Goal: Information Seeking & Learning: Learn about a topic

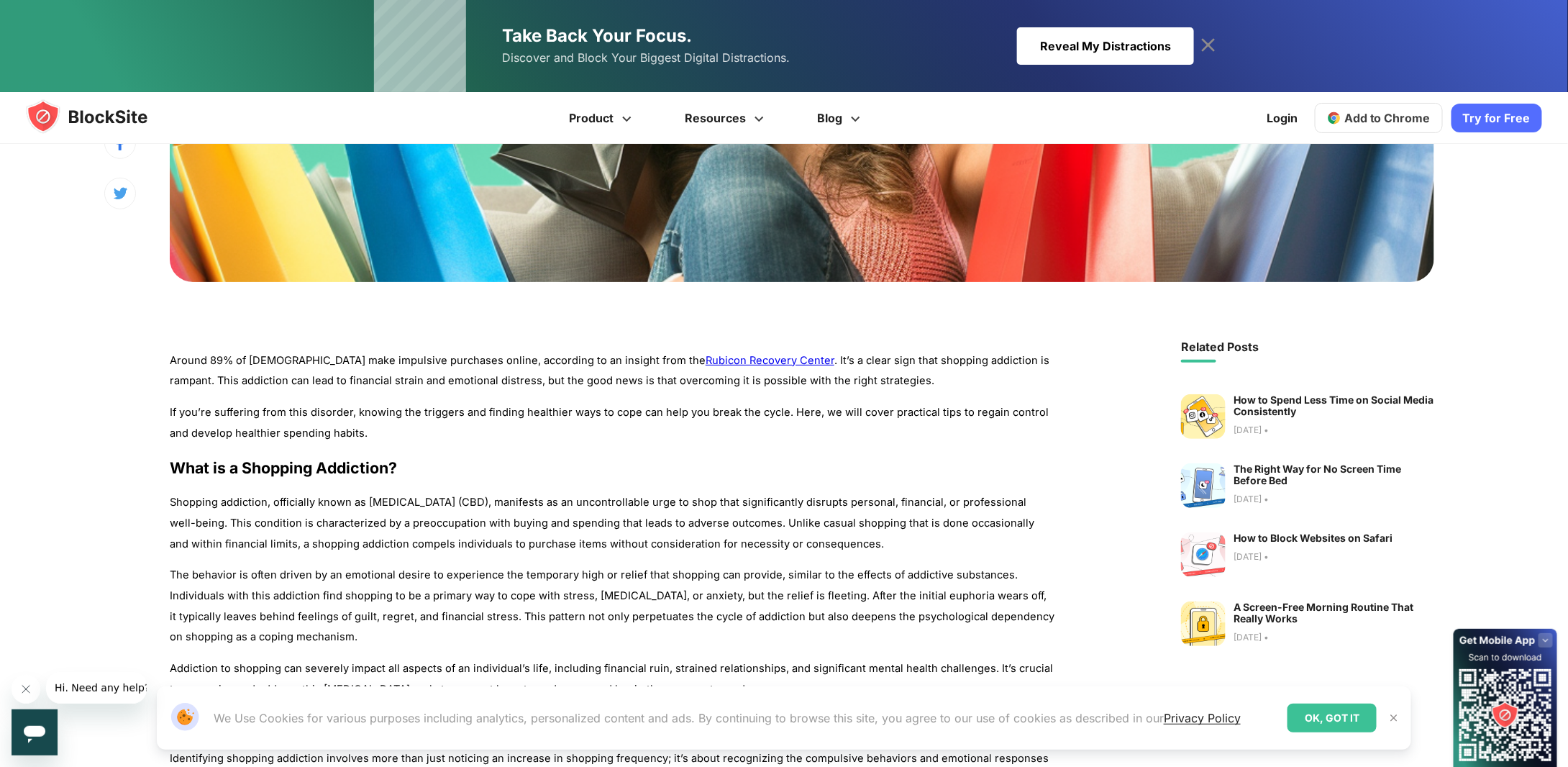
scroll to position [576, 0]
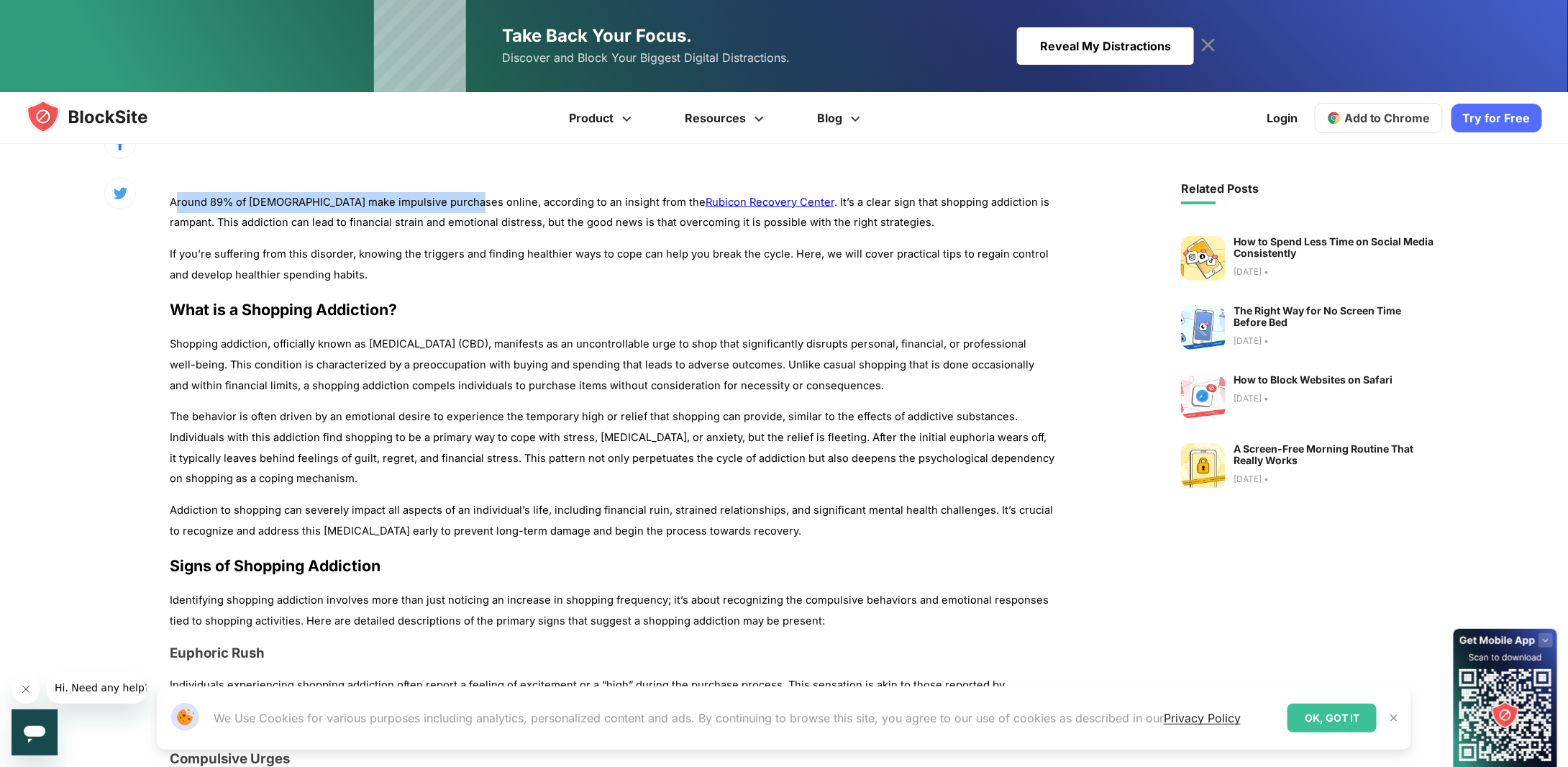
drag, startPoint x: 179, startPoint y: 200, endPoint x: 466, endPoint y: 196, distance: 287.0
click at [466, 196] on p "Around 89% of [DEMOGRAPHIC_DATA] make impulsive purchases online, according to …" at bounding box center [613, 213] width 885 height 42
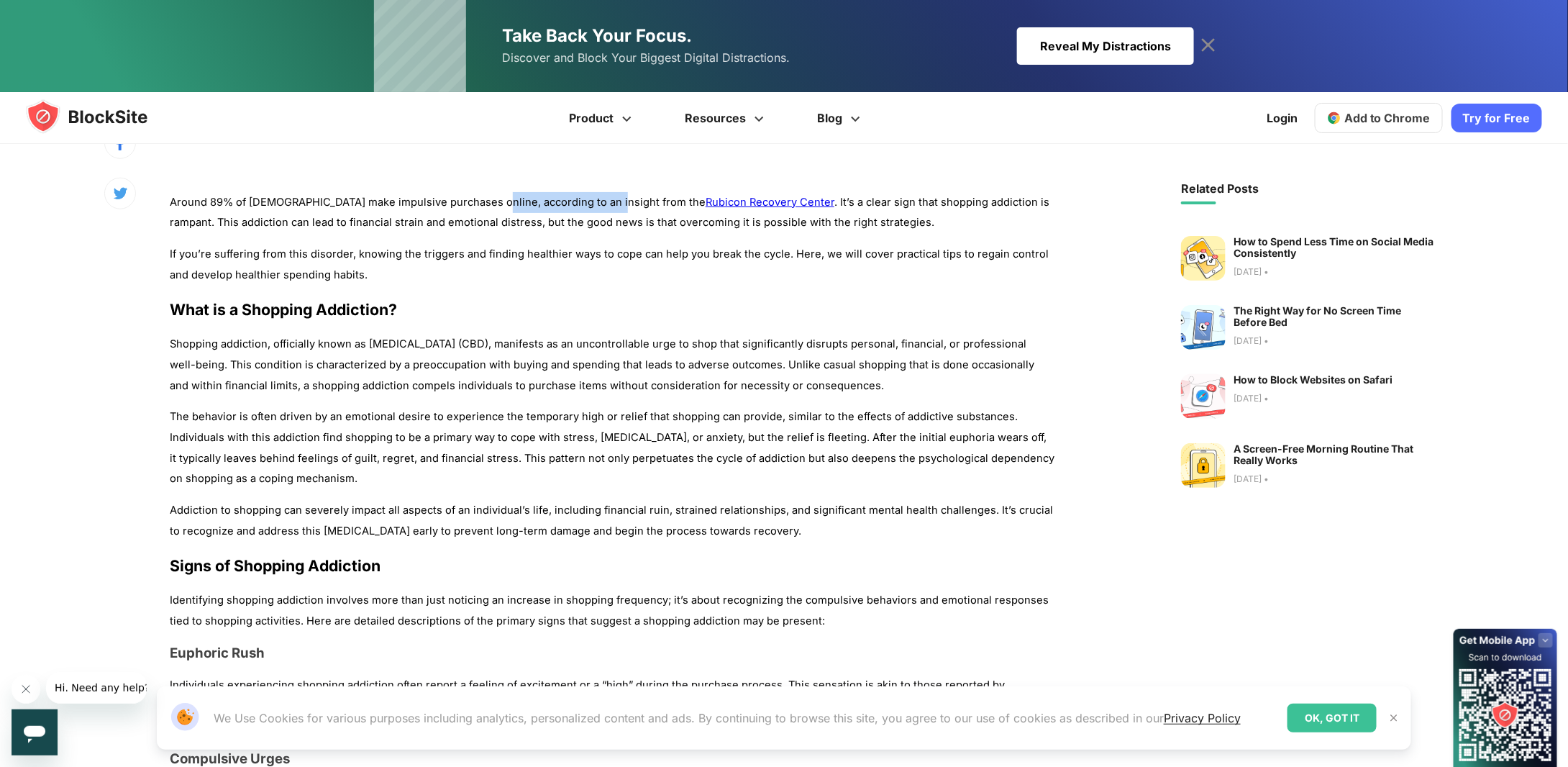
drag, startPoint x: 525, startPoint y: 200, endPoint x: 601, endPoint y: 197, distance: 76.1
click at [601, 197] on p "Around 89% of [DEMOGRAPHIC_DATA] make impulsive purchases online, according to …" at bounding box center [613, 213] width 885 height 42
click at [1011, 198] on p "Around 89% of [DEMOGRAPHIC_DATA] make impulsive purchases online, according to …" at bounding box center [613, 213] width 885 height 42
click at [1002, 175] on div at bounding box center [1002, 175] width 0 height 0
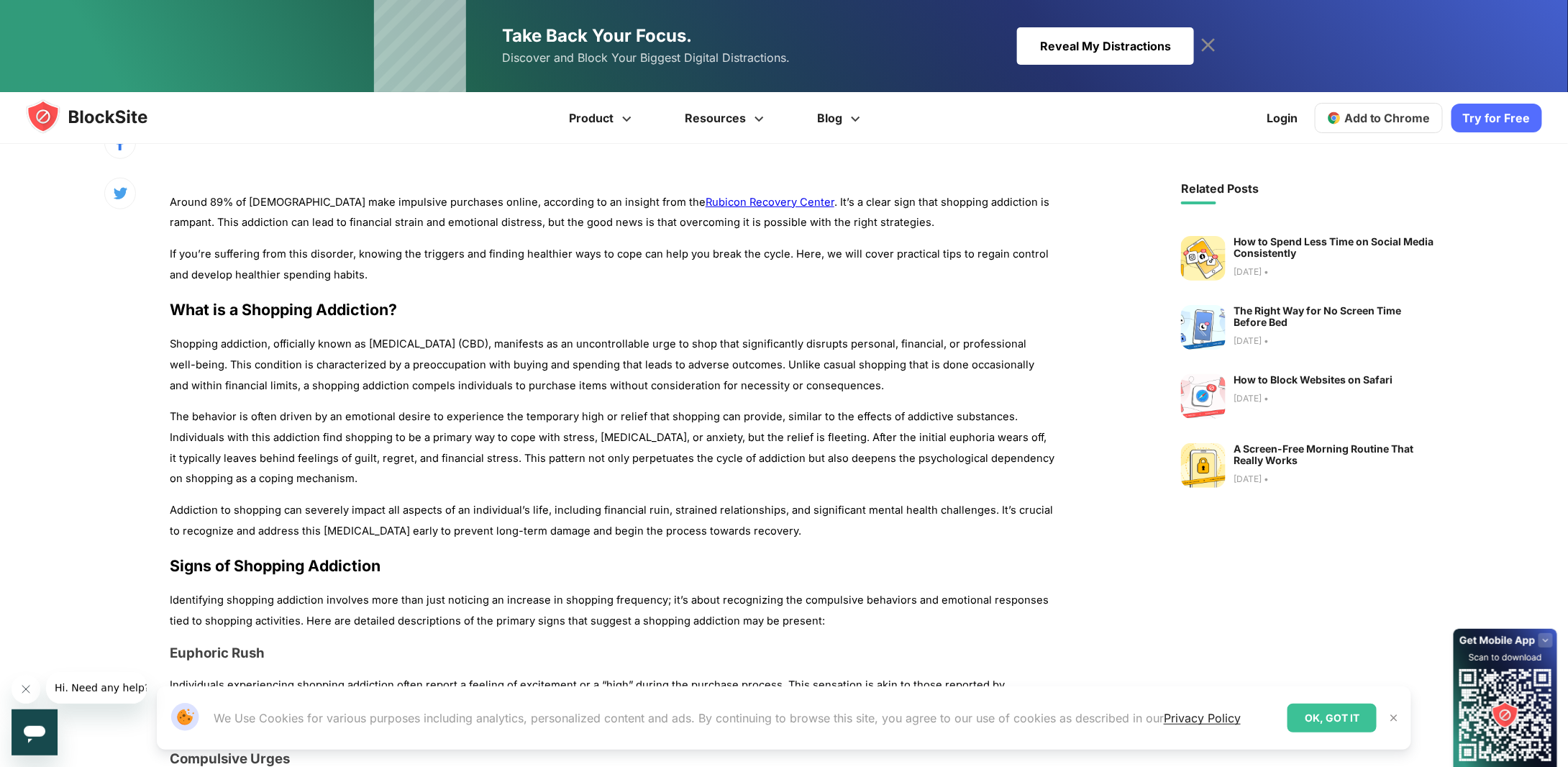
click at [954, 198] on p "Around 89% of [DEMOGRAPHIC_DATA] make impulsive purchases online, according to …" at bounding box center [613, 213] width 885 height 42
click at [191, 221] on p "Around 89% of [DEMOGRAPHIC_DATA] make impulsive purchases online, according to …" at bounding box center [613, 213] width 885 height 42
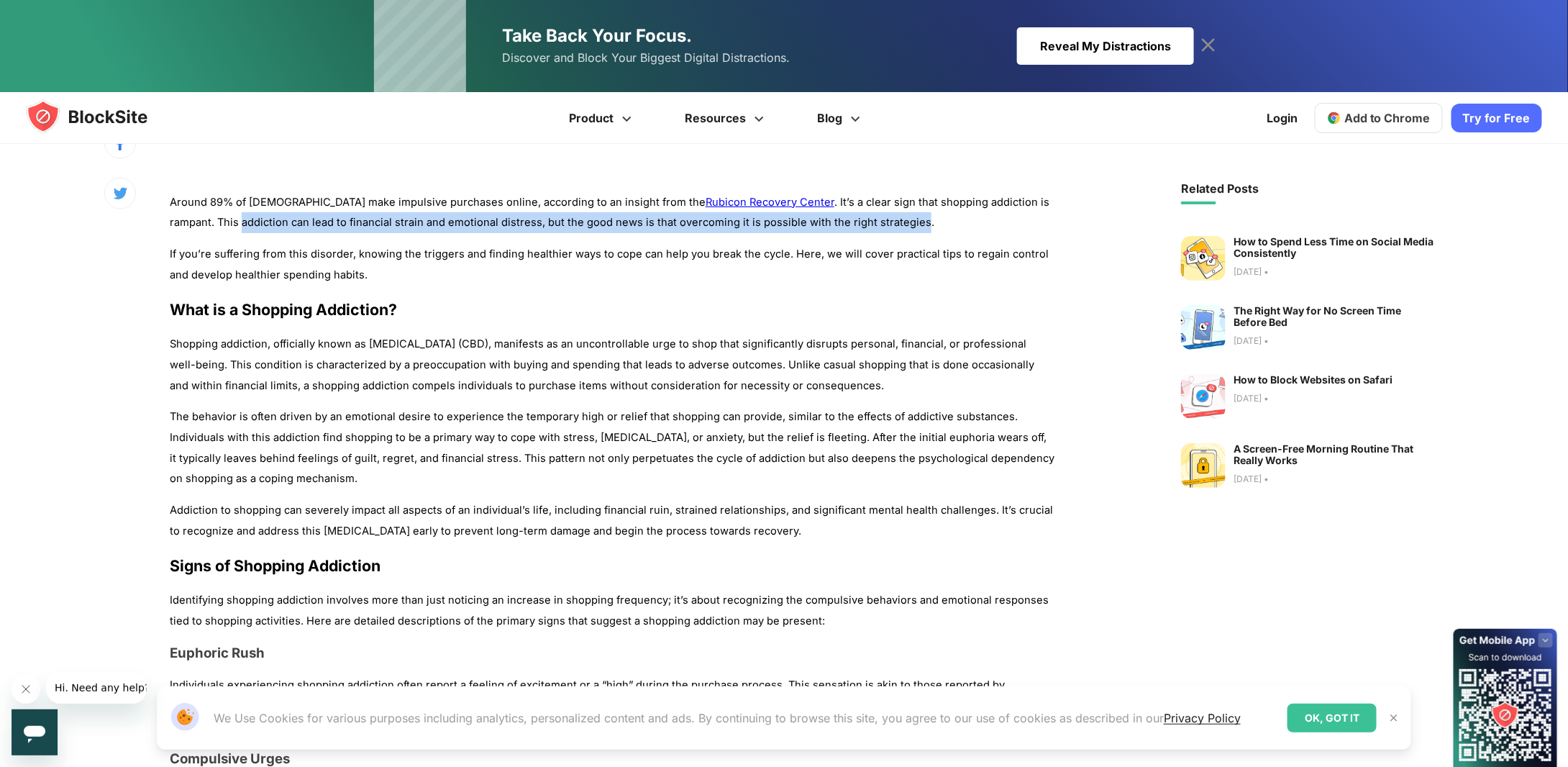
drag, startPoint x: 191, startPoint y: 221, endPoint x: 832, endPoint y: 224, distance: 641.0
click at [832, 224] on p "Around 89% of [DEMOGRAPHIC_DATA] make impulsive purchases online, according to …" at bounding box center [613, 213] width 885 height 42
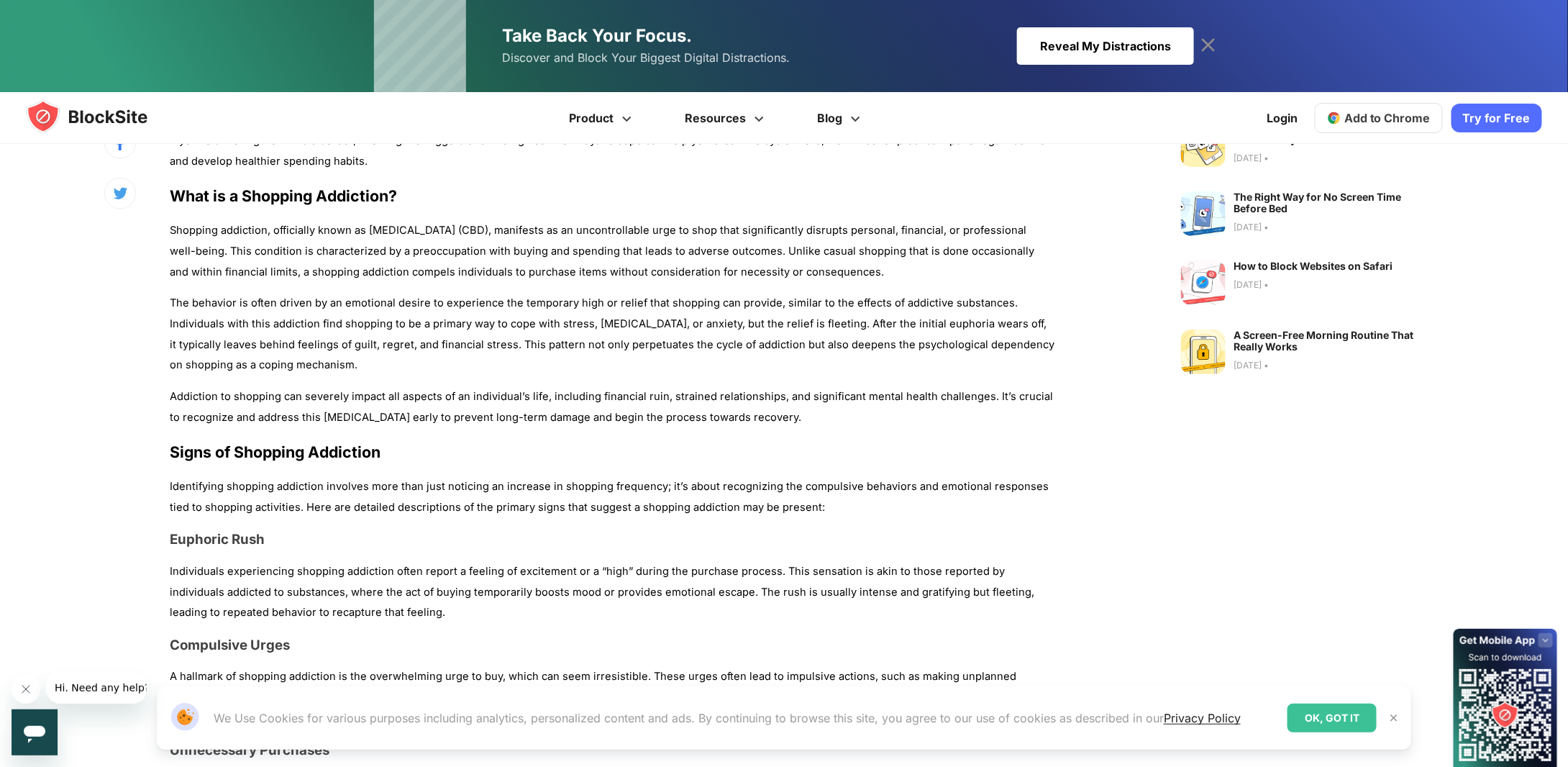
scroll to position [720, 0]
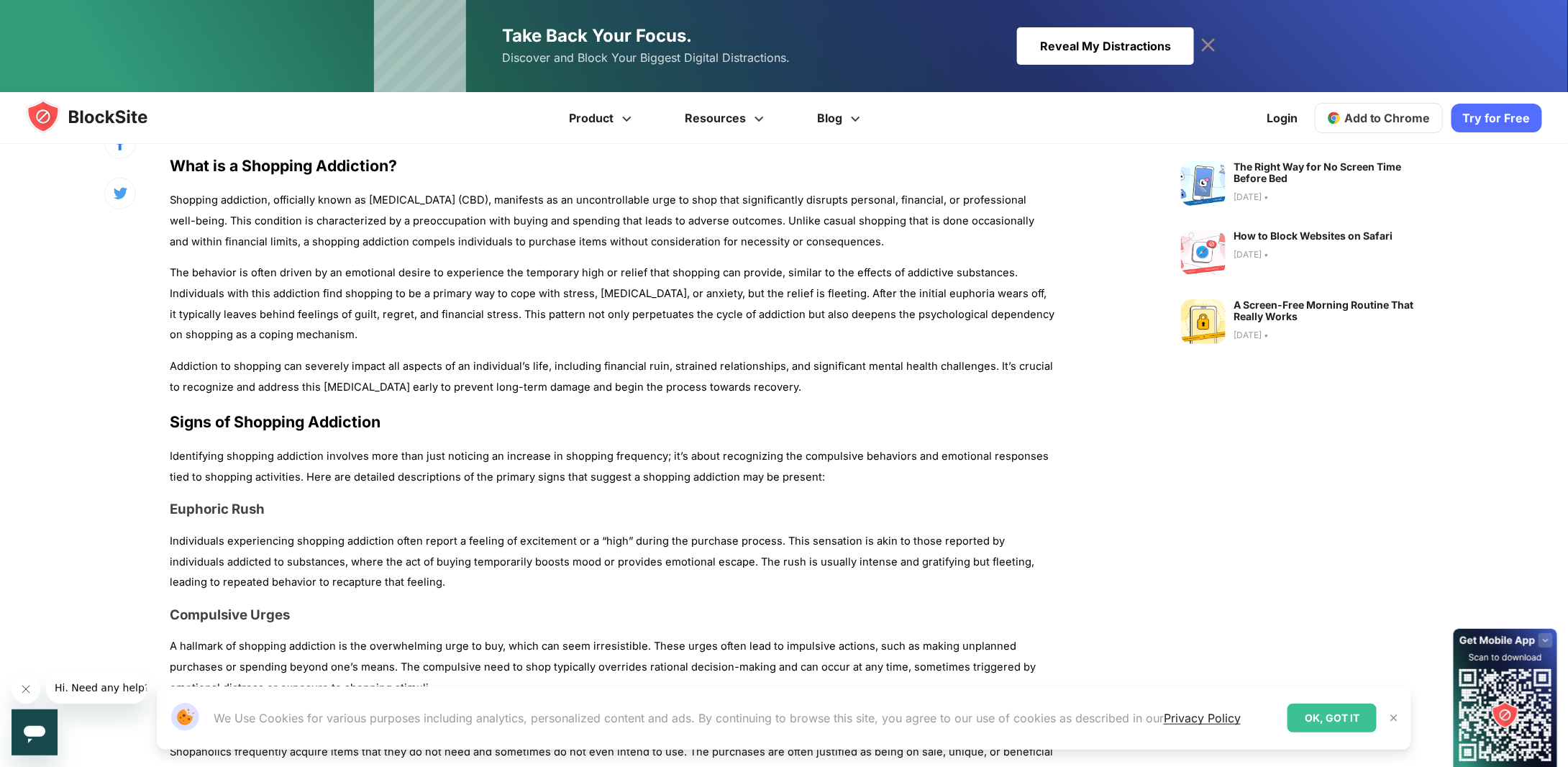
click at [191, 202] on p "Shopping addiction, officially known as [MEDICAL_DATA] (CBD), manifests as an u…" at bounding box center [613, 220] width 885 height 61
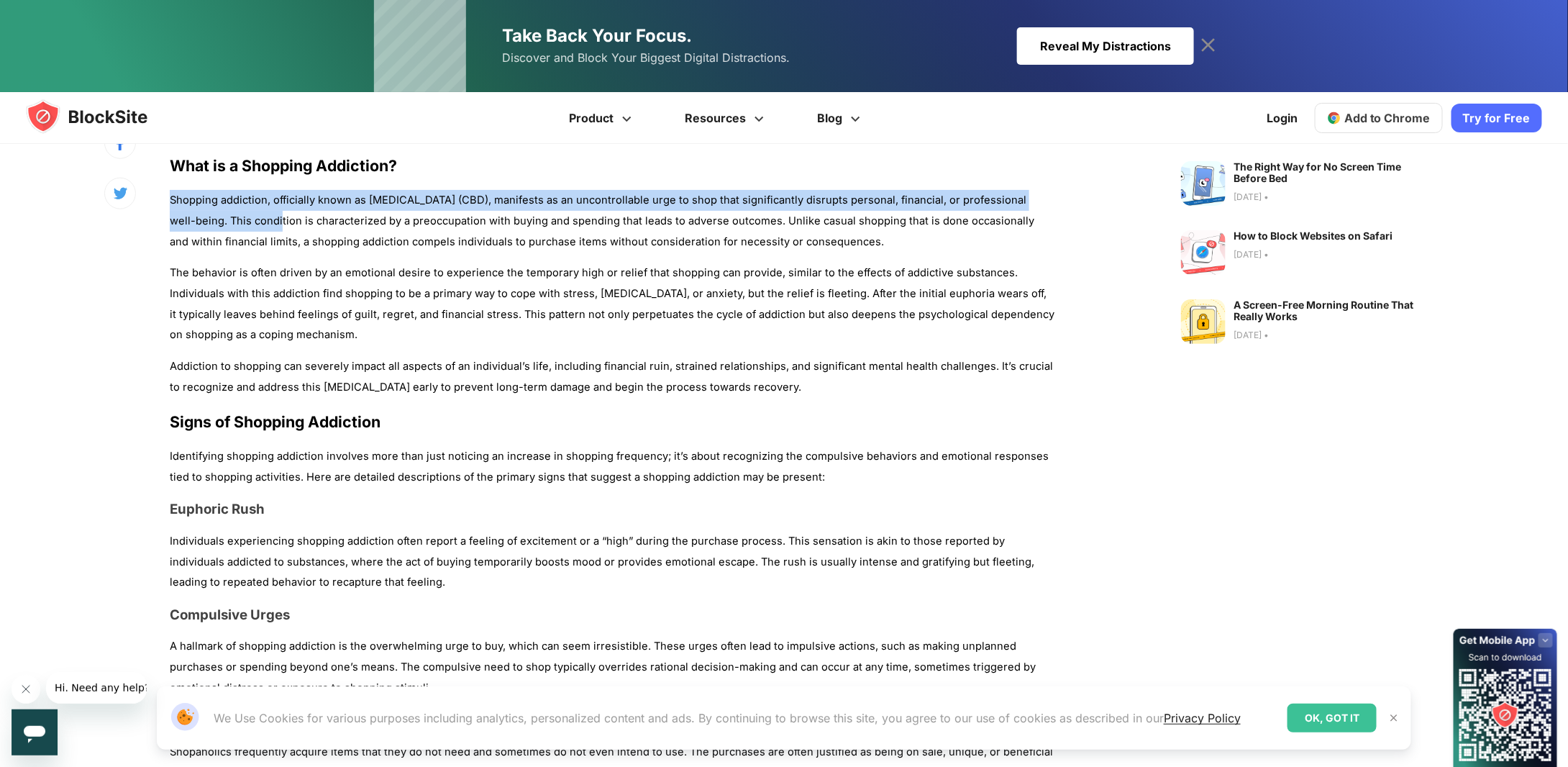
drag, startPoint x: 191, startPoint y: 202, endPoint x: 270, endPoint y: 222, distance: 81.5
click at [263, 221] on p "Shopping addiction, officially known as [MEDICAL_DATA] (CBD), manifests as an u…" at bounding box center [613, 220] width 885 height 61
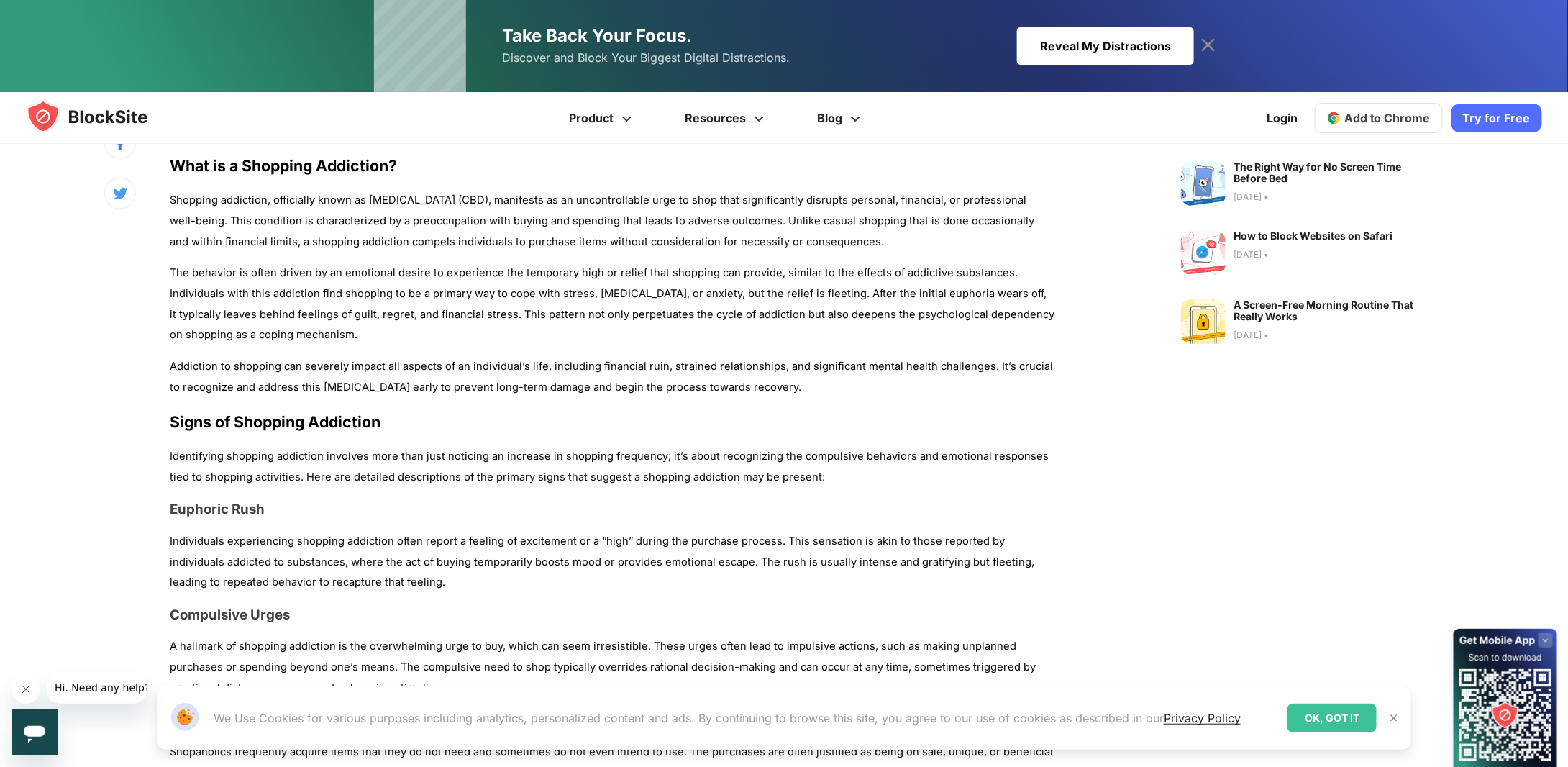
click at [296, 217] on p "Shopping addiction, officially known as [MEDICAL_DATA] (CBD), manifests as an u…" at bounding box center [613, 220] width 885 height 61
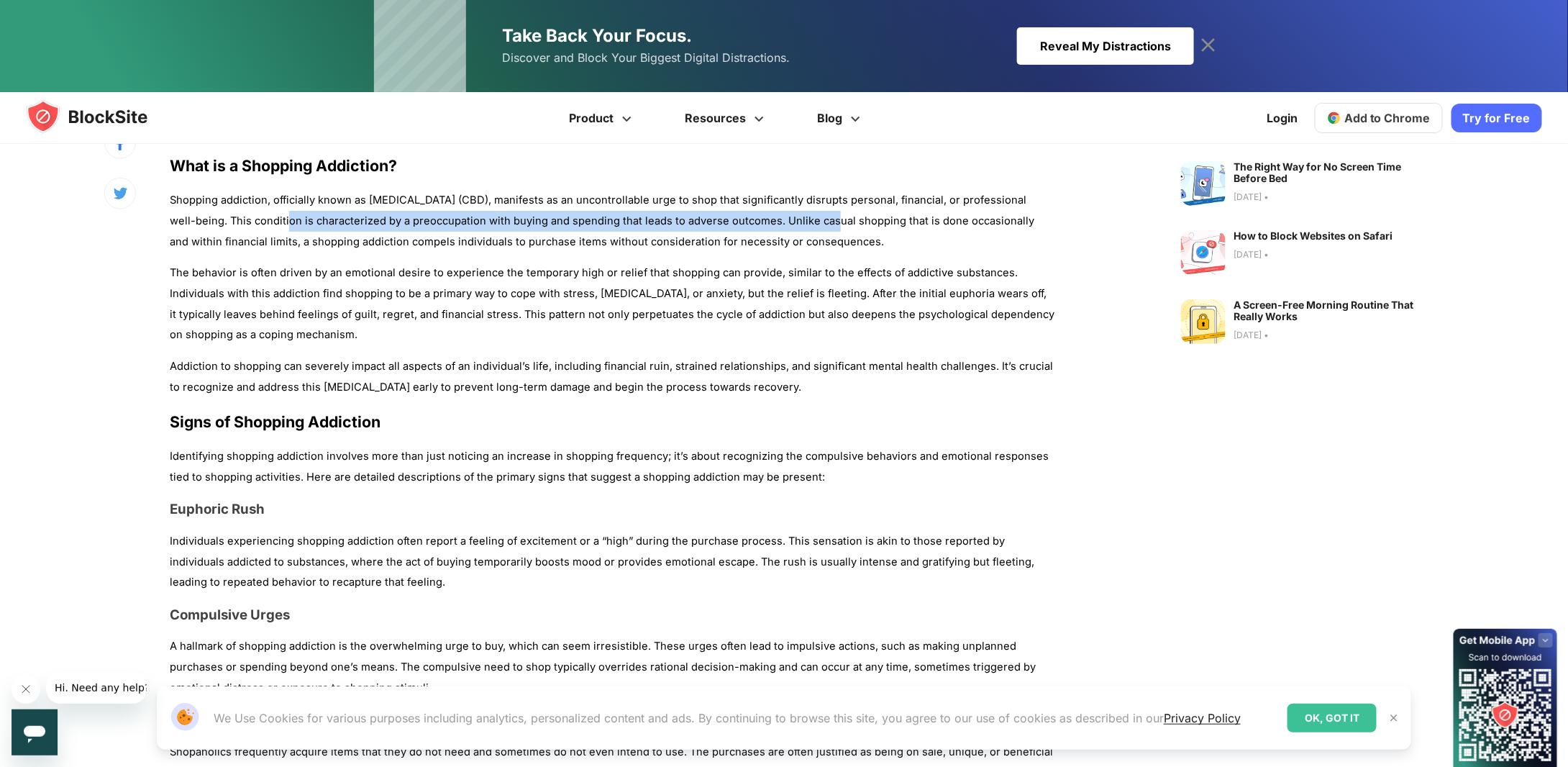
drag, startPoint x: 296, startPoint y: 217, endPoint x: 798, endPoint y: 218, distance: 502.0
click at [798, 218] on p "Shopping addiction, officially known as [MEDICAL_DATA] (CBD), manifests as an u…" at bounding box center [613, 220] width 885 height 61
click at [789, 194] on div at bounding box center [789, 194] width 0 height 0
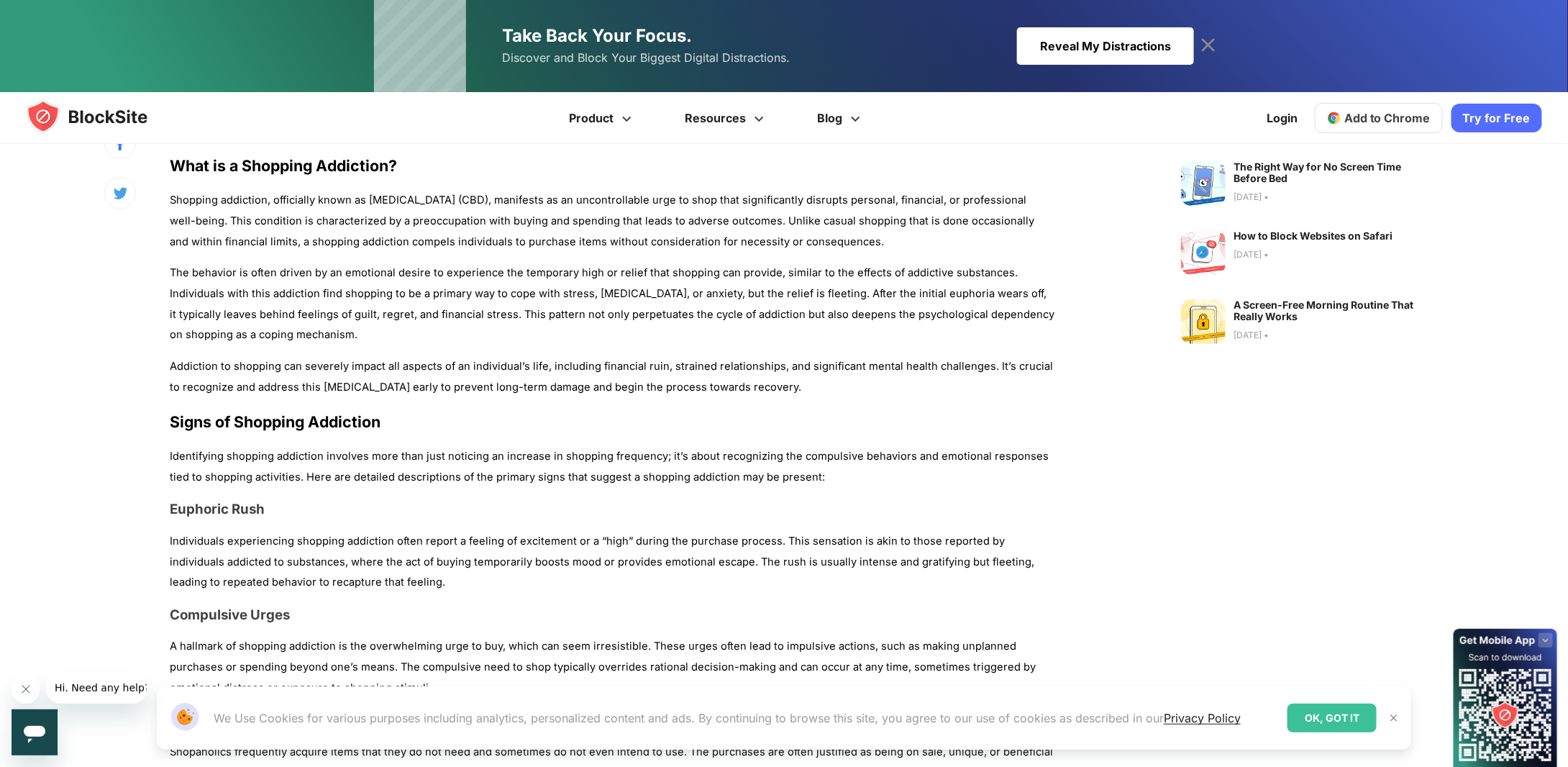
click at [851, 231] on p "Shopping addiction, officially known as [MEDICAL_DATA] (CBD), manifests as an u…" at bounding box center [613, 220] width 885 height 61
click at [852, 219] on p "Shopping addiction, officially known as [MEDICAL_DATA] (CBD), manifests as an u…" at bounding box center [613, 220] width 885 height 61
drag, startPoint x: 852, startPoint y: 219, endPoint x: 892, endPoint y: 237, distance: 43.9
click at [892, 237] on p "Shopping addiction, officially known as [MEDICAL_DATA] (CBD), manifests as an u…" at bounding box center [613, 220] width 885 height 61
click at [176, 270] on p "The behavior is often driven by an emotional desire to experience the temporary…" at bounding box center [613, 304] width 885 height 82
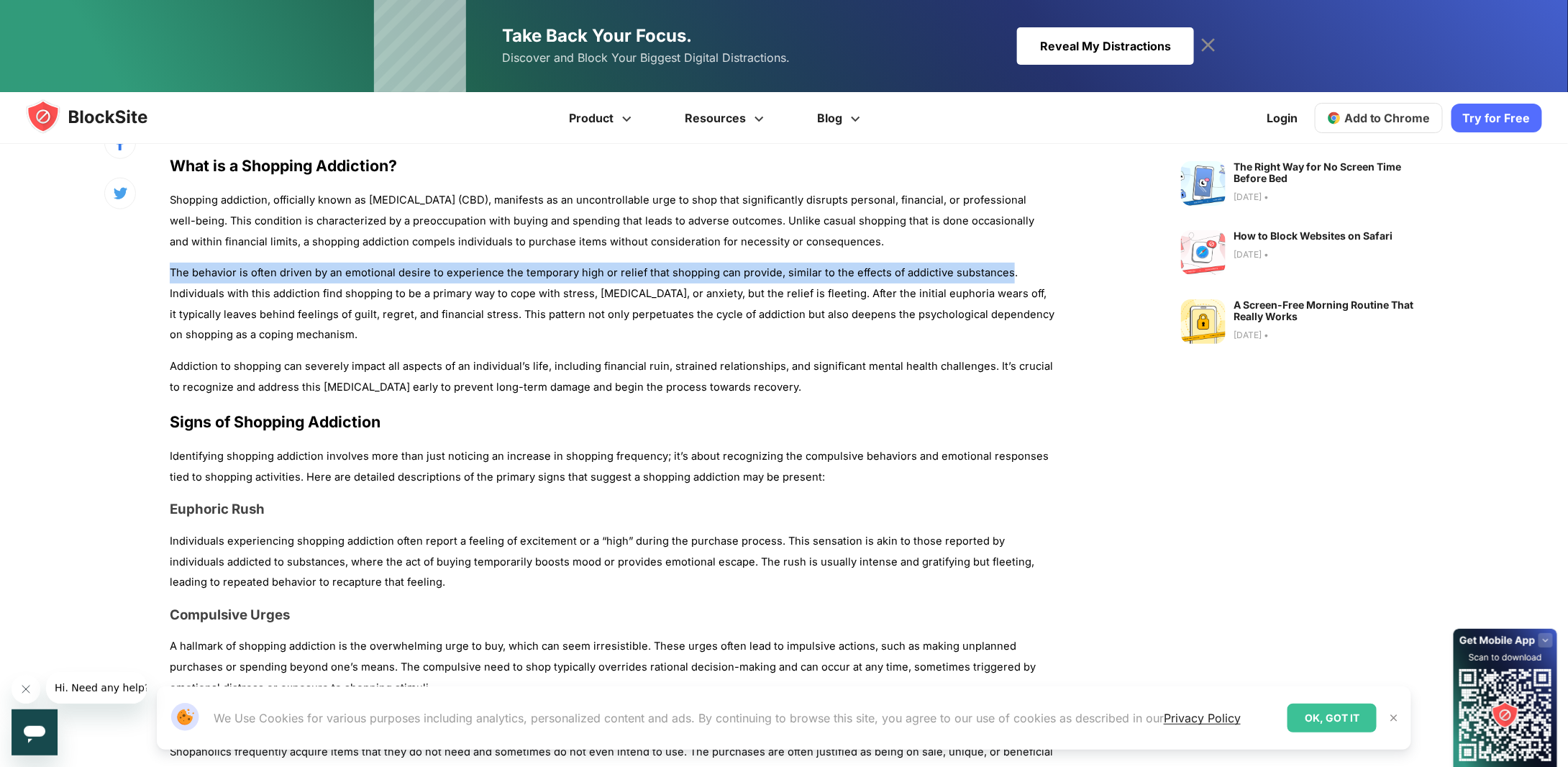
drag, startPoint x: 176, startPoint y: 270, endPoint x: 994, endPoint y: 267, distance: 818.0
click at [994, 267] on p "The behavior is often driven by an emotional desire to experience the temporary…" at bounding box center [613, 304] width 885 height 82
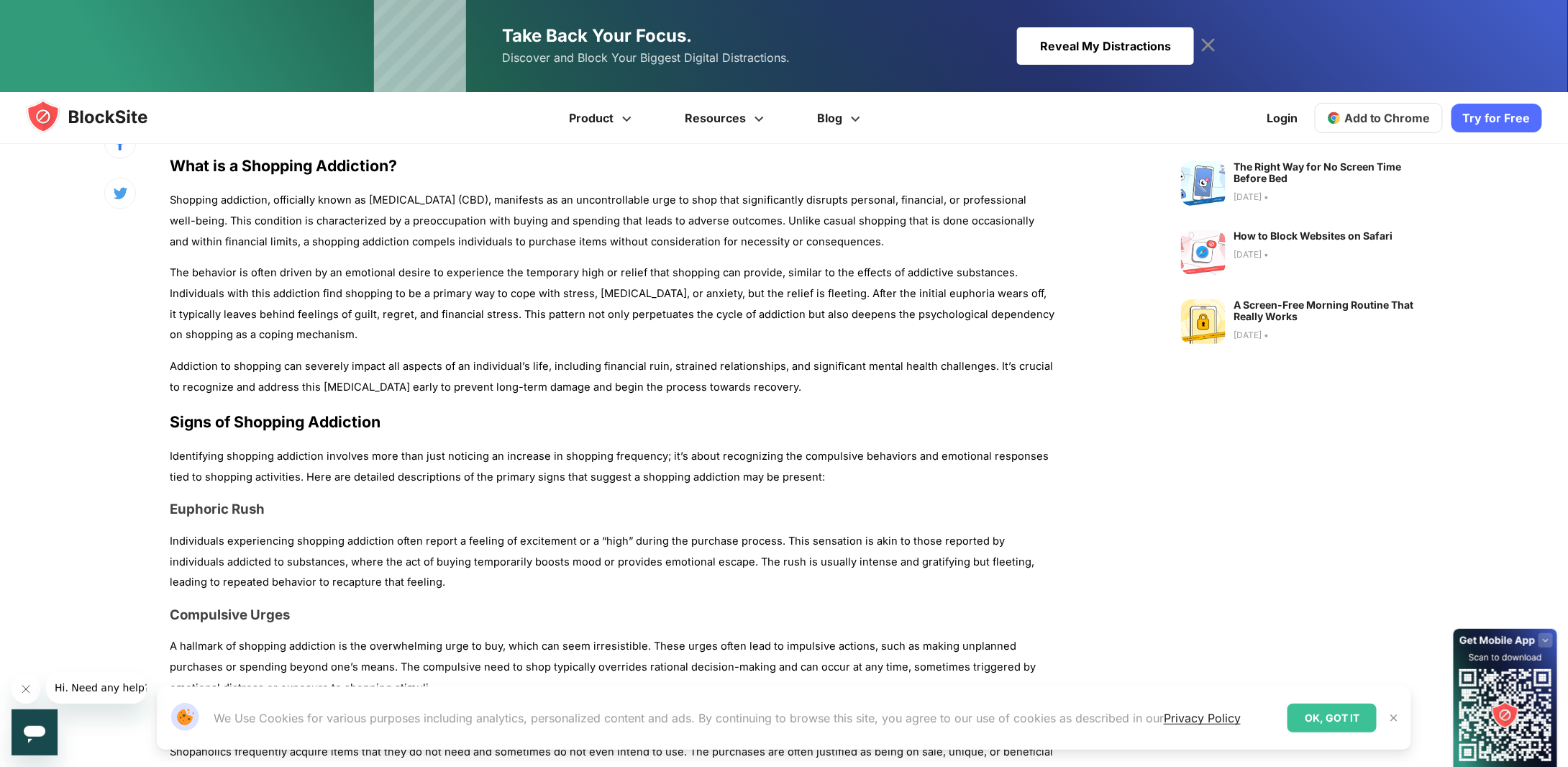
click at [183, 290] on p "The behavior is often driven by an emotional desire to experience the temporary…" at bounding box center [613, 304] width 885 height 82
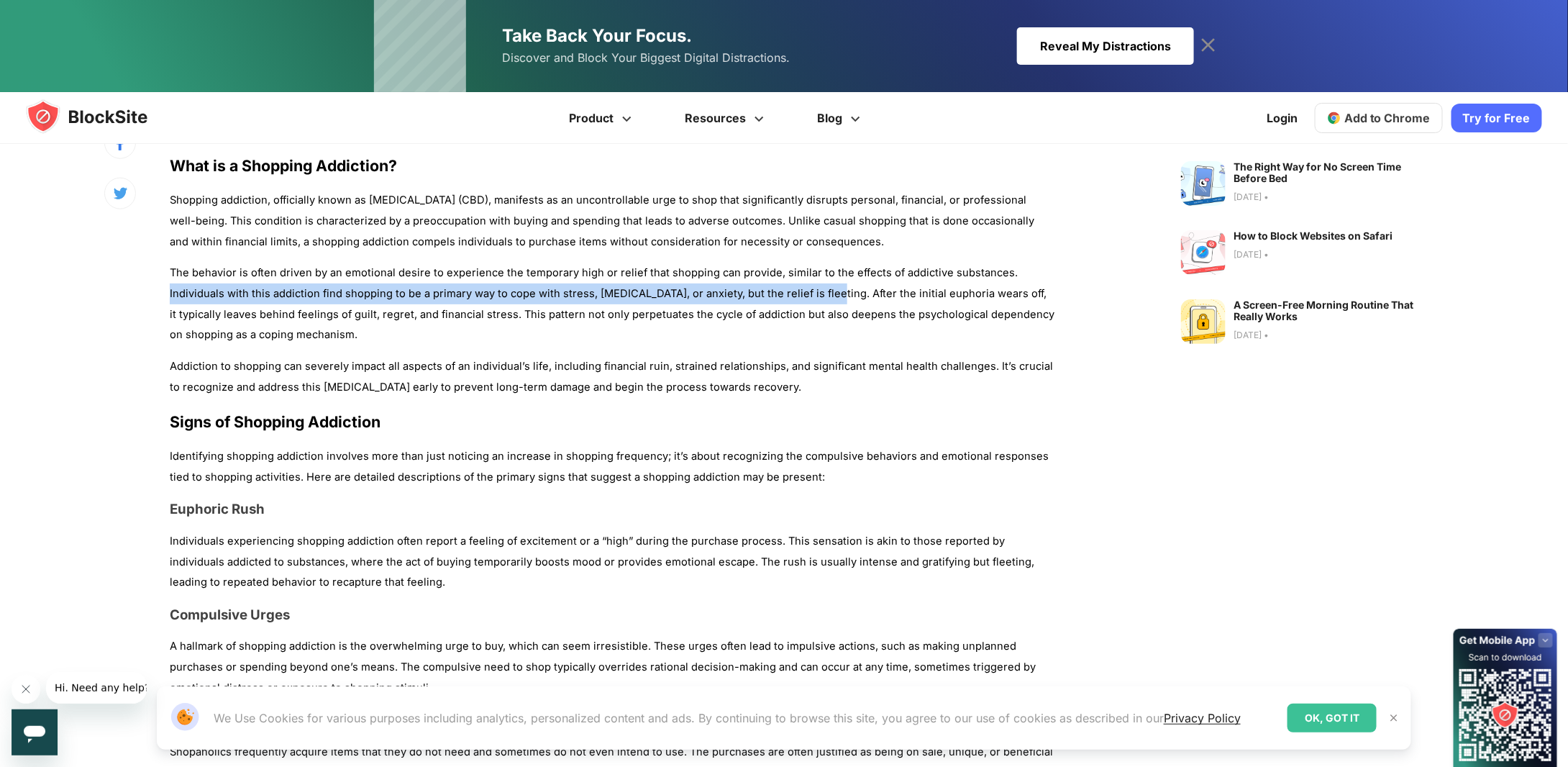
drag, startPoint x: 183, startPoint y: 290, endPoint x: 829, endPoint y: 297, distance: 646.0
click at [814, 294] on p "The behavior is often driven by an emotional desire to experience the temporary…" at bounding box center [613, 304] width 885 height 82
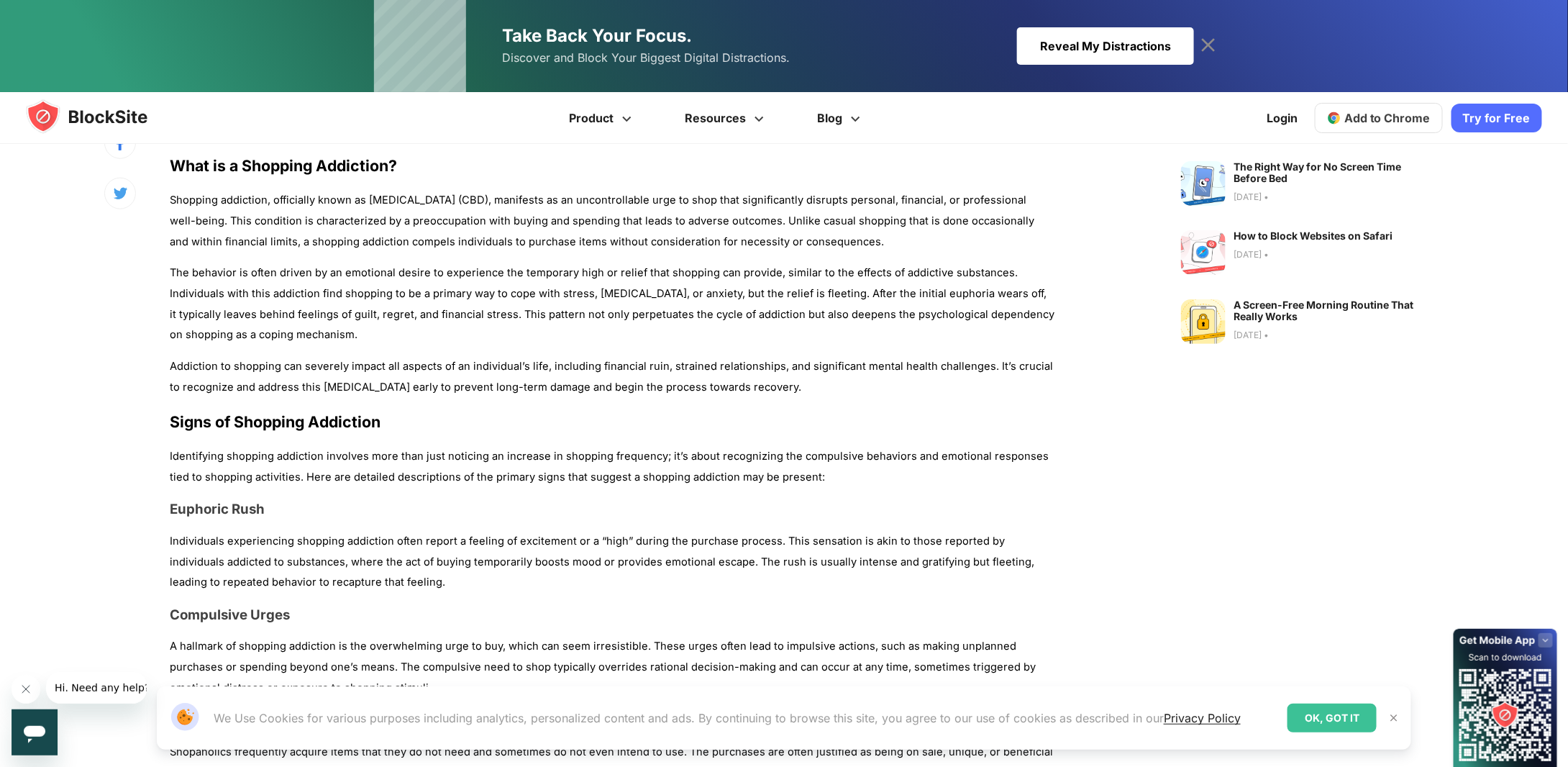
click at [841, 293] on p "The behavior is often driven by an emotional desire to experience the temporary…" at bounding box center [613, 304] width 885 height 82
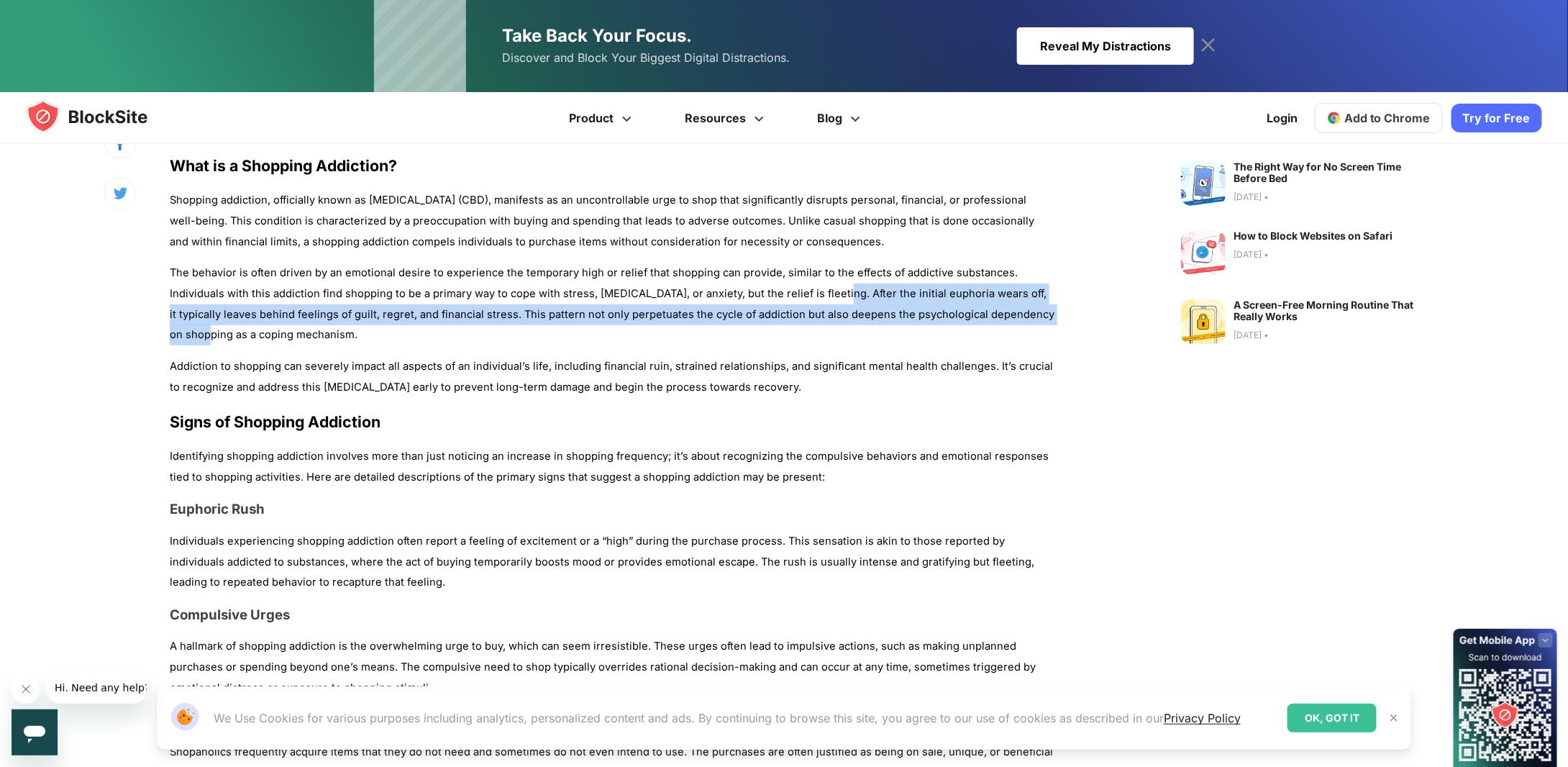
drag, startPoint x: 841, startPoint y: 293, endPoint x: 1110, endPoint y: 305, distance: 269.3
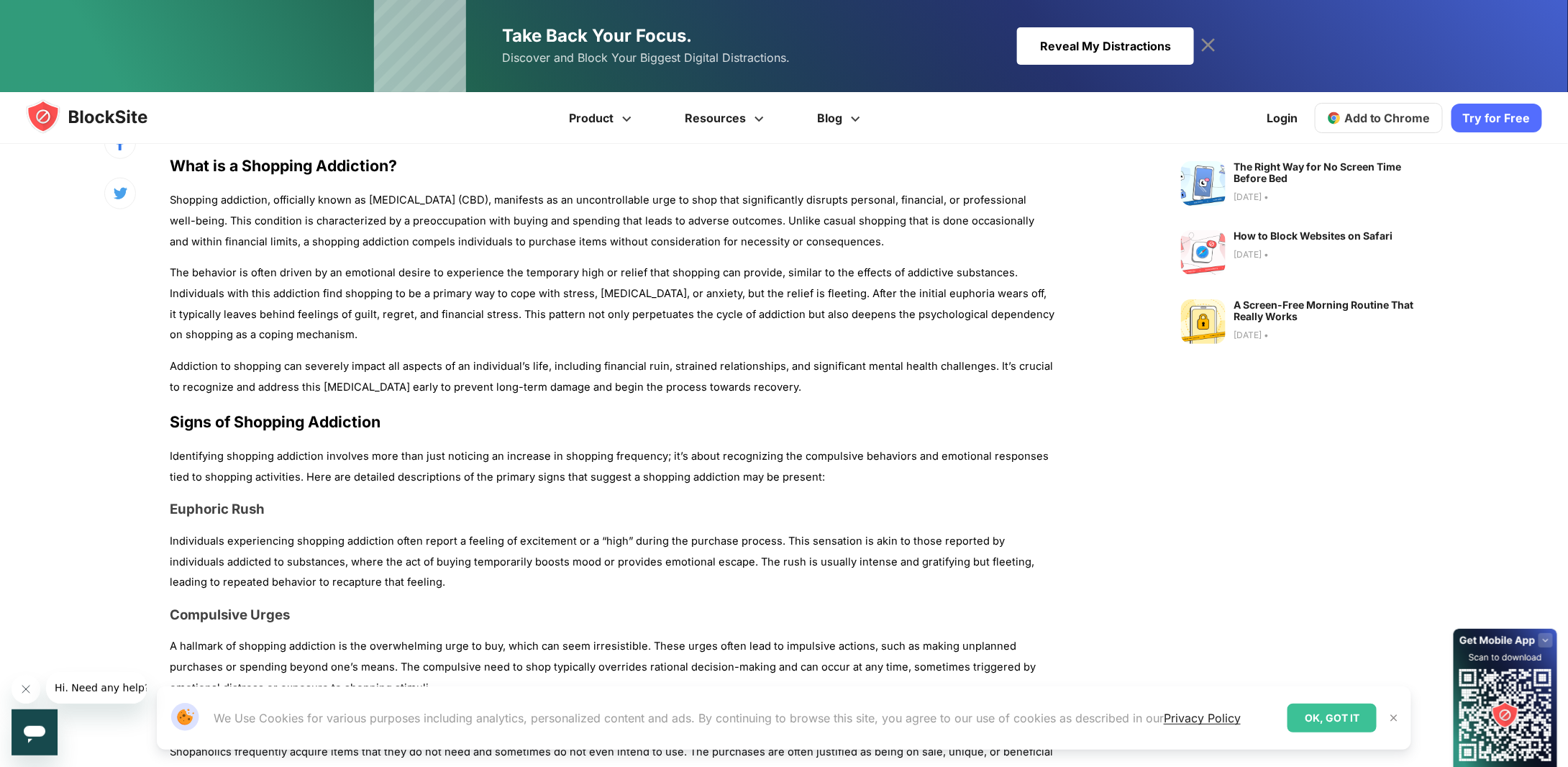
click at [177, 335] on p "The behavior is often driven by an emotional desire to experience the temporary…" at bounding box center [613, 304] width 885 height 82
drag, startPoint x: 177, startPoint y: 335, endPoint x: 326, endPoint y: 344, distance: 149.3
click at [317, 341] on p "The behavior is often driven by an emotional desire to experience the temporary…" at bounding box center [613, 304] width 885 height 82
click at [414, 343] on p "The behavior is often driven by an emotional desire to experience the temporary…" at bounding box center [613, 304] width 885 height 82
click at [179, 363] on p "Addiction to shopping can severely impact all aspects of an individual’s life, …" at bounding box center [613, 377] width 885 height 42
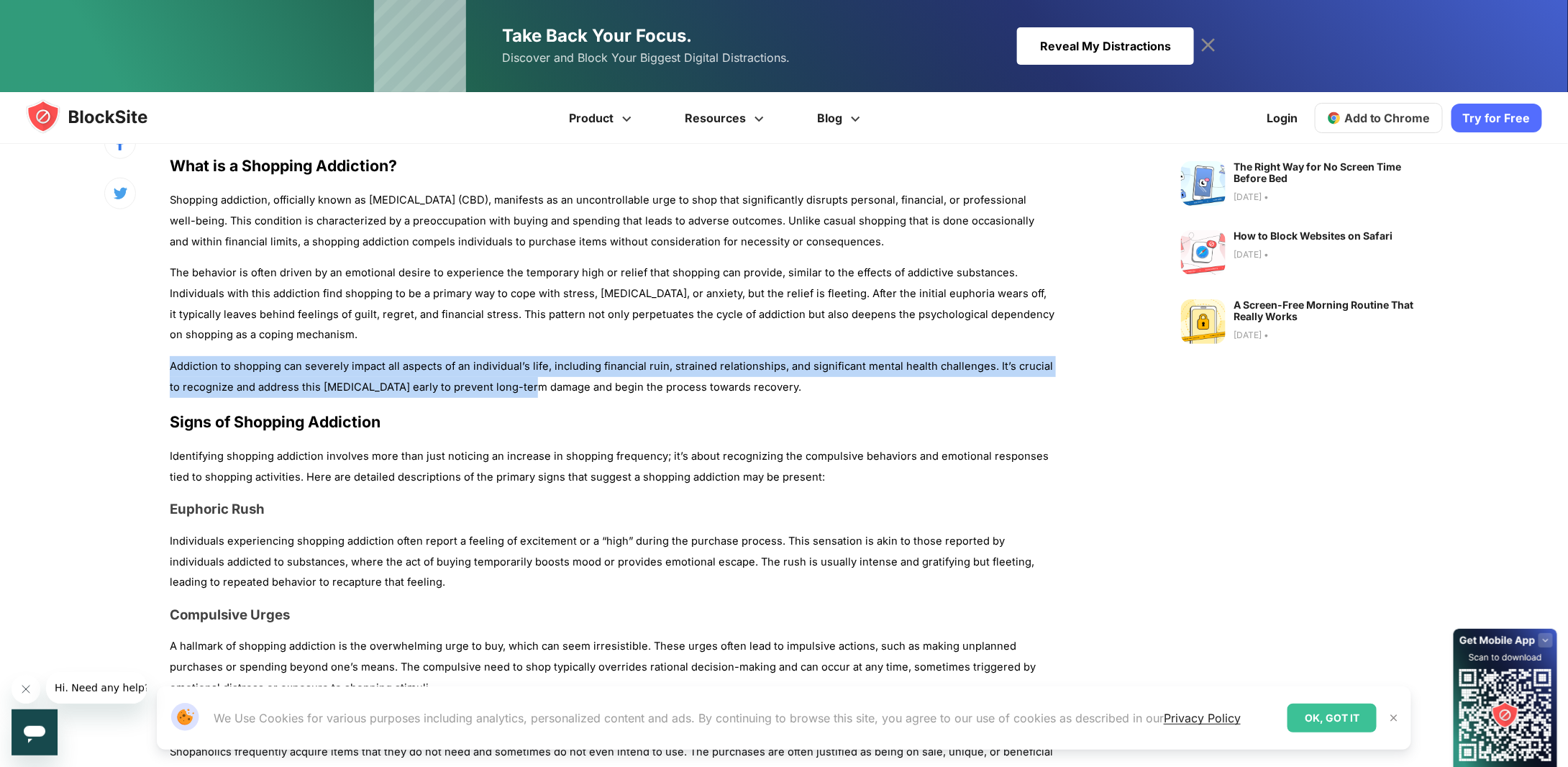
drag, startPoint x: 179, startPoint y: 363, endPoint x: 488, endPoint y: 378, distance: 309.4
click at [488, 380] on p "Addiction to shopping can severely impact all aspects of an individual’s life, …" at bounding box center [613, 377] width 885 height 42
click at [491, 368] on p "Addiction to shopping can severely impact all aspects of an individual’s life, …" at bounding box center [613, 377] width 885 height 42
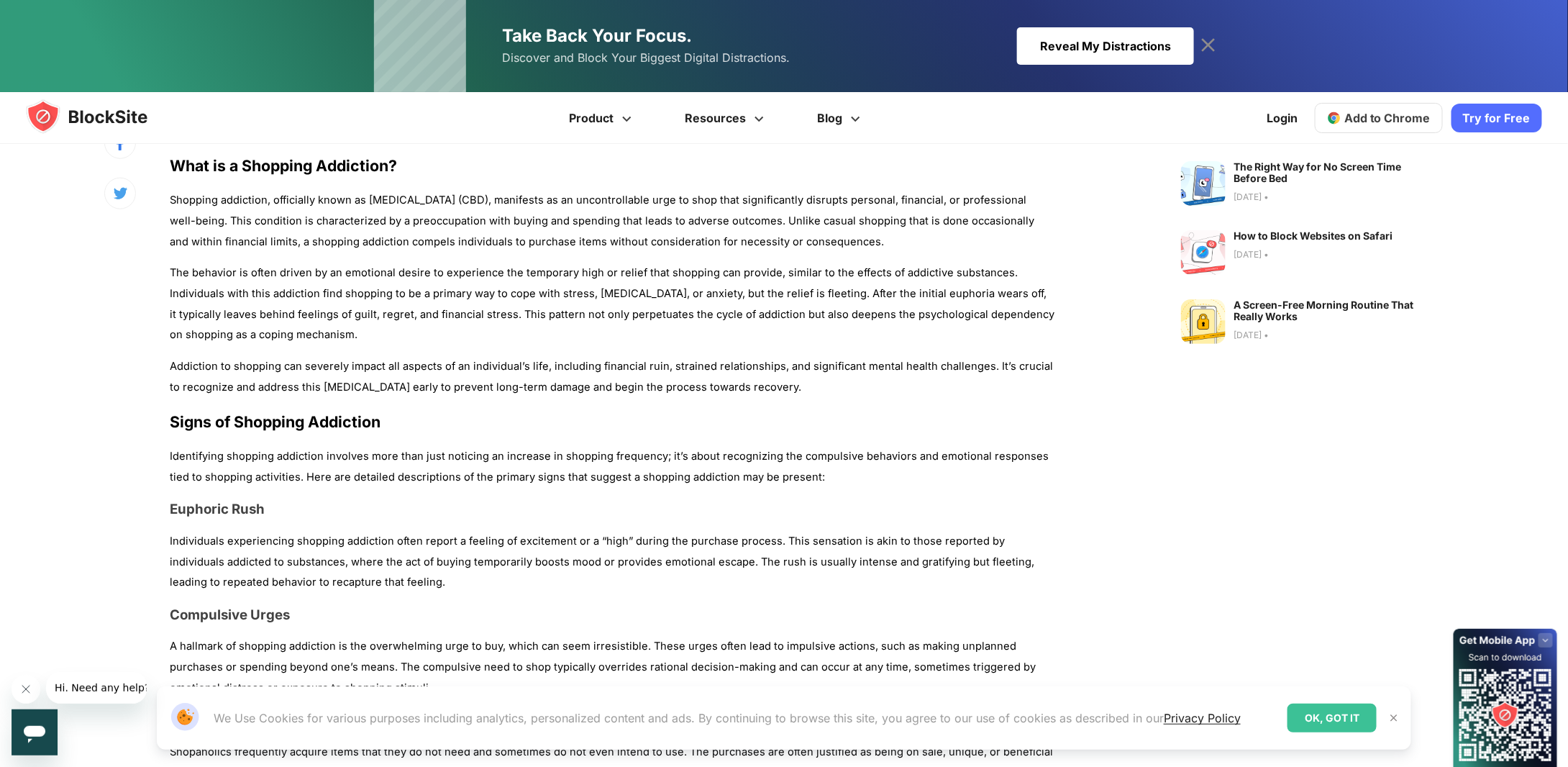
click at [357, 362] on p "Addiction to shopping can severely impact all aspects of an individual’s life, …" at bounding box center [613, 377] width 885 height 42
drag, startPoint x: 357, startPoint y: 362, endPoint x: 636, endPoint y: 365, distance: 279.0
click at [633, 363] on p "Addiction to shopping can severely impact all aspects of an individual’s life, …" at bounding box center [613, 377] width 885 height 42
click at [669, 389] on p "Addiction to shopping can severely impact all aspects of an individual’s life, …" at bounding box center [613, 377] width 885 height 42
click at [495, 365] on p "Addiction to shopping can severely impact all aspects of an individual’s life, …" at bounding box center [613, 377] width 885 height 42
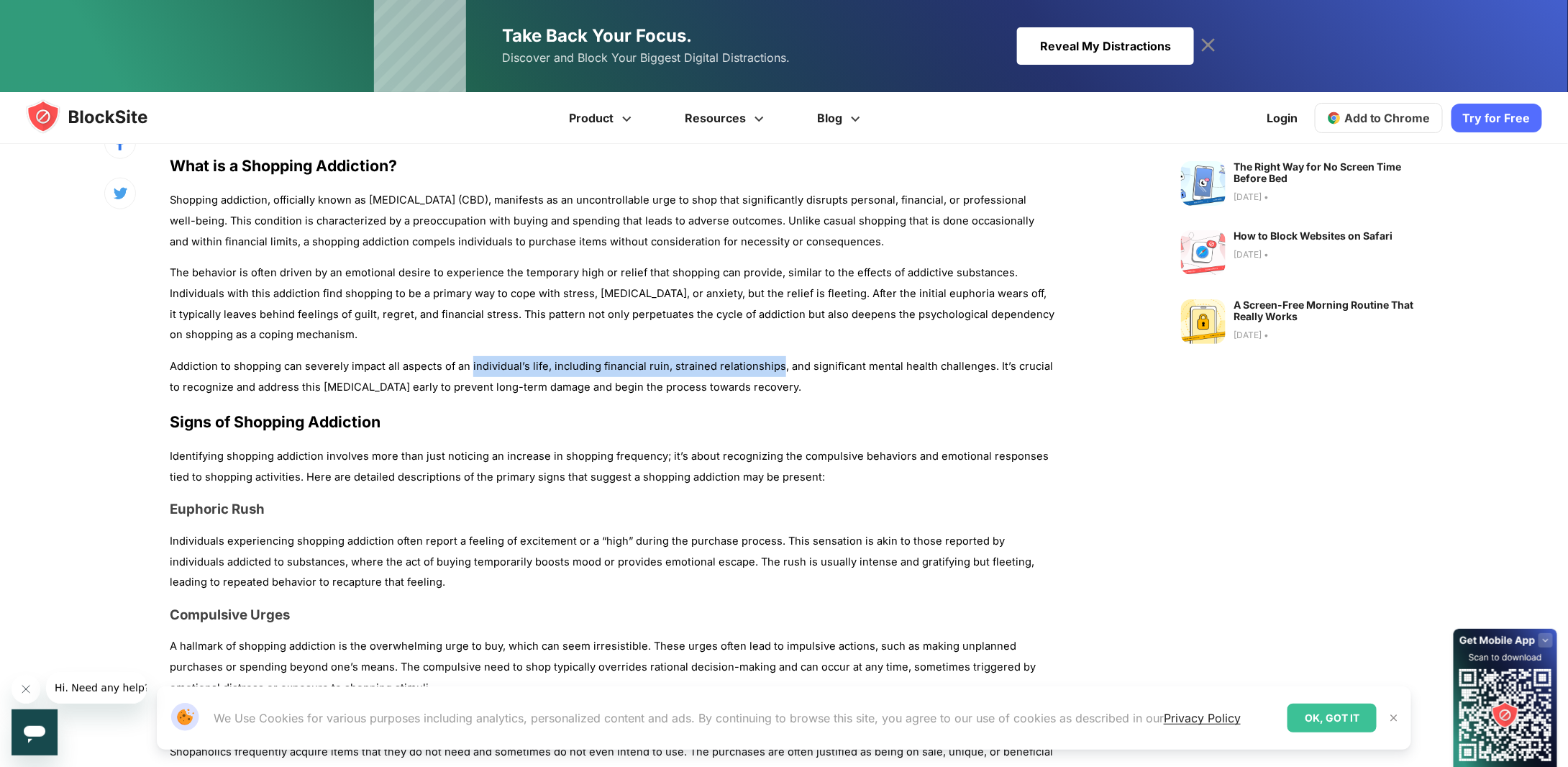
drag, startPoint x: 495, startPoint y: 365, endPoint x: 747, endPoint y: 365, distance: 252.0
click at [747, 365] on p "Addiction to shopping can severely impact all aspects of an individual’s life, …" at bounding box center [613, 377] width 885 height 42
click at [738, 392] on p "Addiction to shopping can severely impact all aspects of an individual’s life, …" at bounding box center [613, 377] width 885 height 42
click at [767, 385] on p "Addiction to shopping can severely impact all aspects of an individual’s life, …" at bounding box center [613, 377] width 885 height 42
drag, startPoint x: 767, startPoint y: 385, endPoint x: 170, endPoint y: 362, distance: 597.4
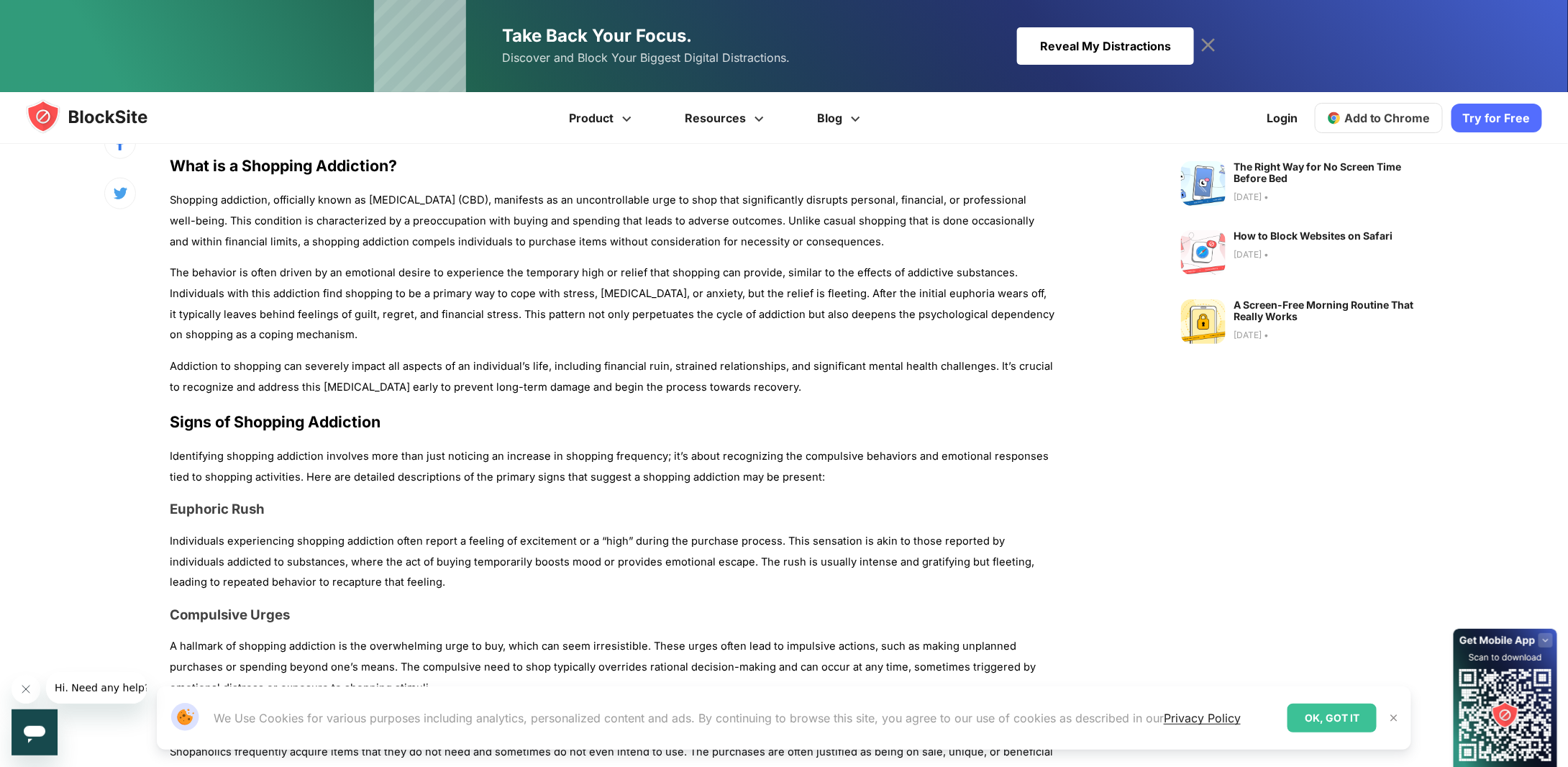
click at [170, 362] on p "Addiction to shopping can severely impact all aspects of an individual’s life, …" at bounding box center [613, 377] width 885 height 42
click at [176, 360] on p "Addiction to shopping can severely impact all aspects of an individual’s life, …" at bounding box center [613, 377] width 885 height 42
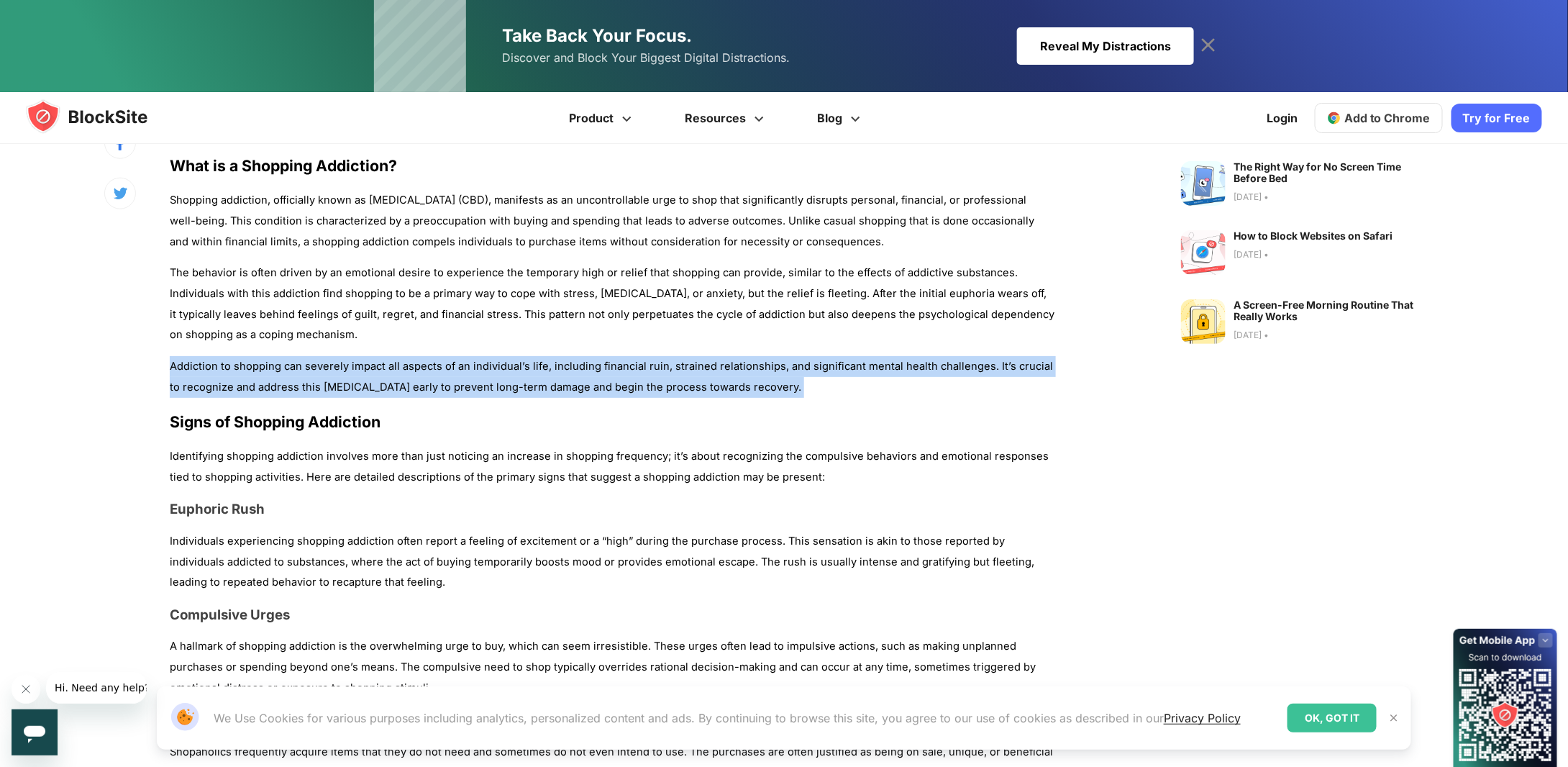
drag, startPoint x: 176, startPoint y: 360, endPoint x: 781, endPoint y: 390, distance: 605.7
click at [781, 390] on p "Addiction to shopping can severely impact all aspects of an individual’s life, …" at bounding box center [613, 377] width 885 height 42
click at [828, 393] on p "Addiction to shopping can severely impact all aspects of an individual’s life, …" at bounding box center [613, 377] width 885 height 42
drag, startPoint x: 817, startPoint y: 392, endPoint x: 130, endPoint y: 352, distance: 688.2
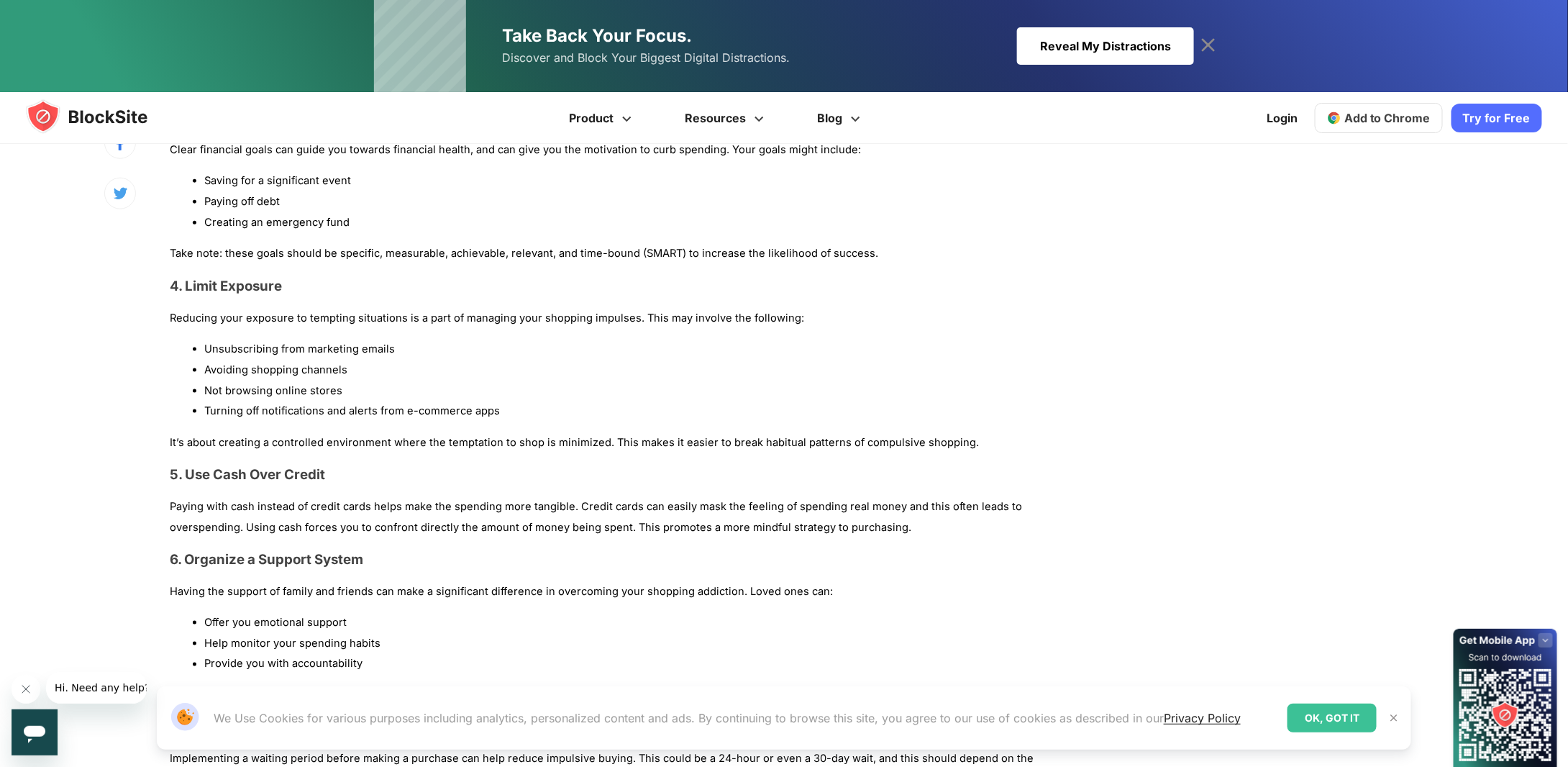
scroll to position [3453, 0]
